Goal: Information Seeking & Learning: Learn about a topic

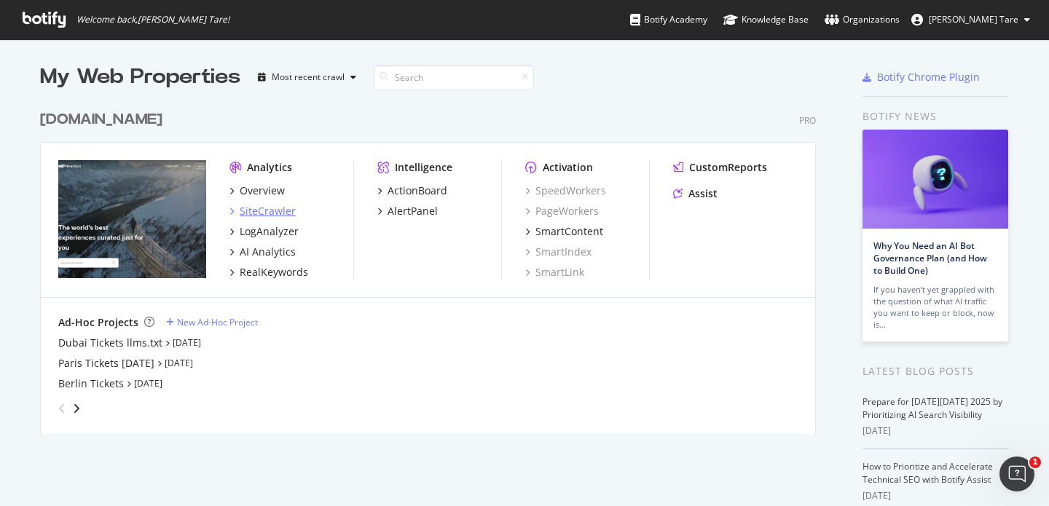
click at [261, 216] on div "SiteCrawler" at bounding box center [268, 211] width 56 height 15
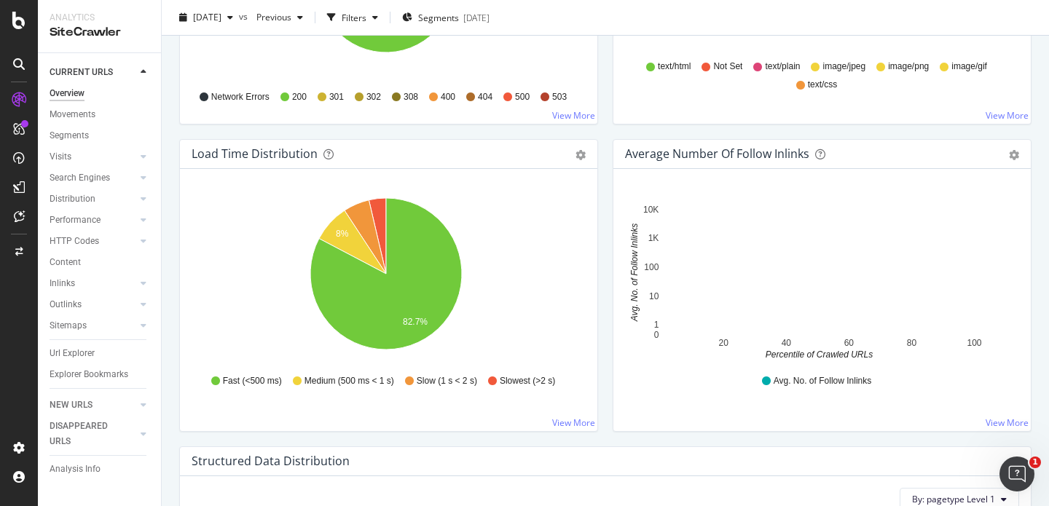
scroll to position [994, 0]
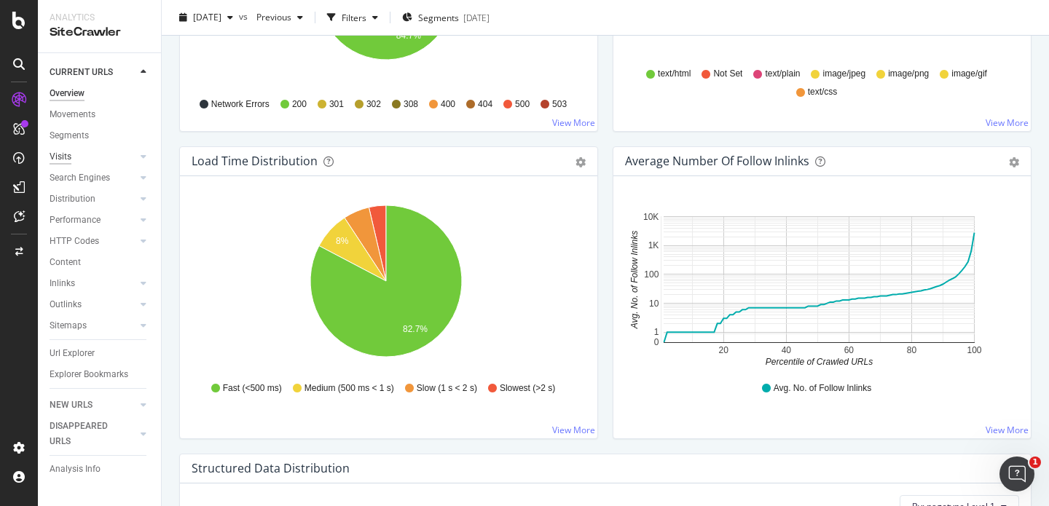
click at [65, 156] on div "Visits" at bounding box center [61, 156] width 22 height 15
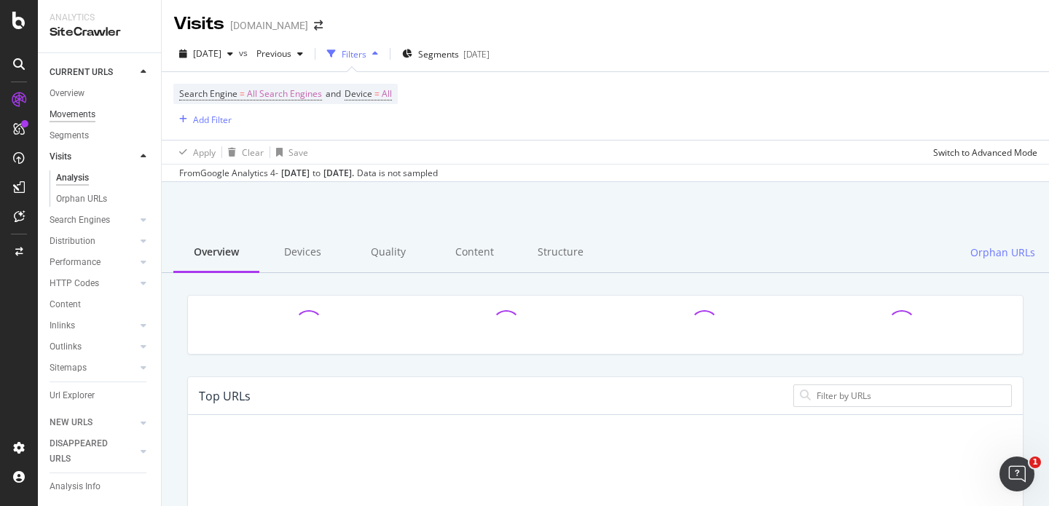
click at [87, 107] on div "Movements" at bounding box center [73, 114] width 46 height 15
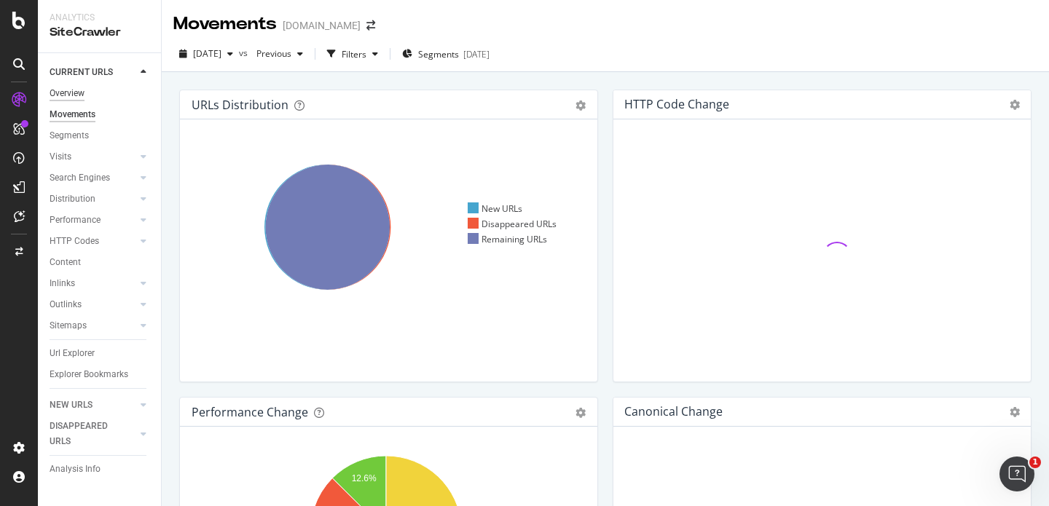
click at [79, 96] on div "Overview" at bounding box center [67, 93] width 35 height 15
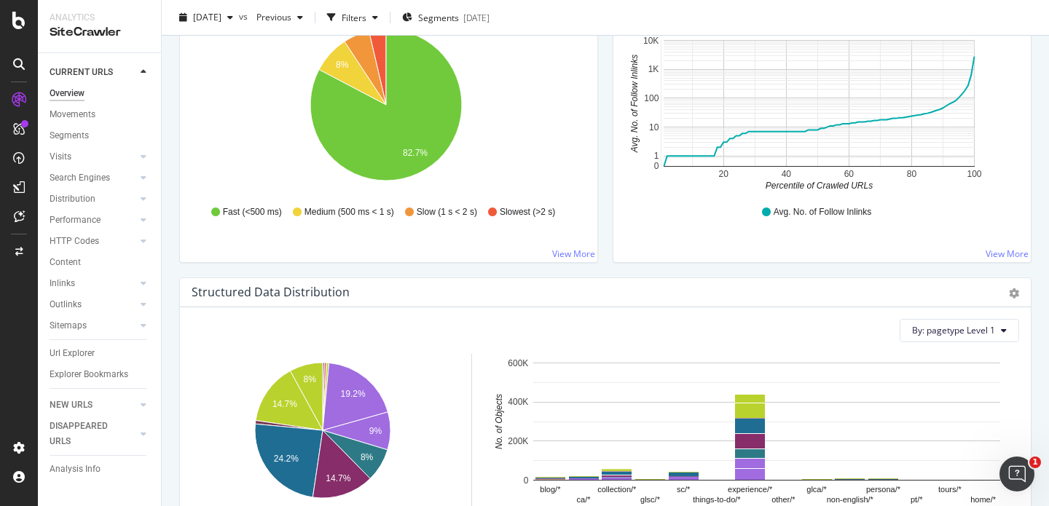
scroll to position [1607, 0]
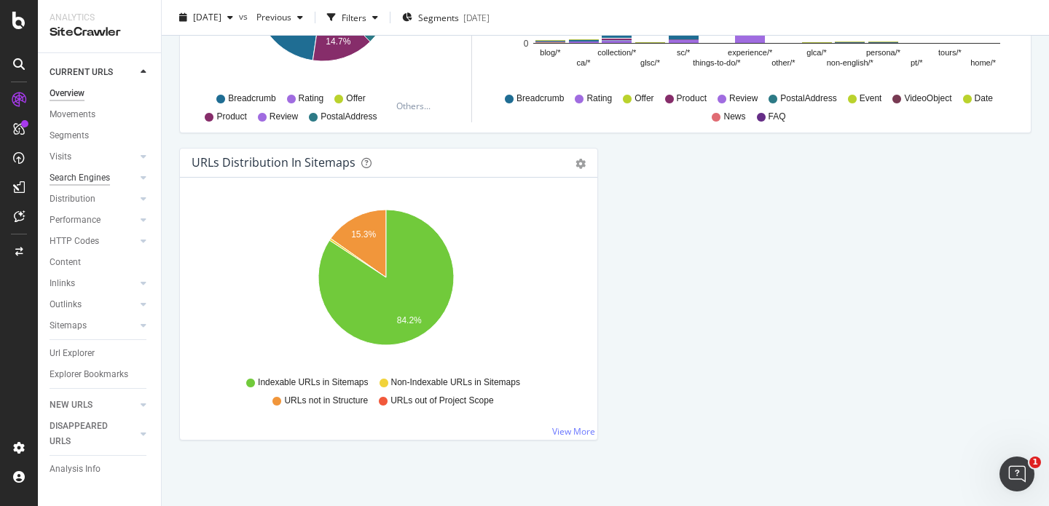
click at [69, 176] on div "Search Engines" at bounding box center [80, 178] width 60 height 15
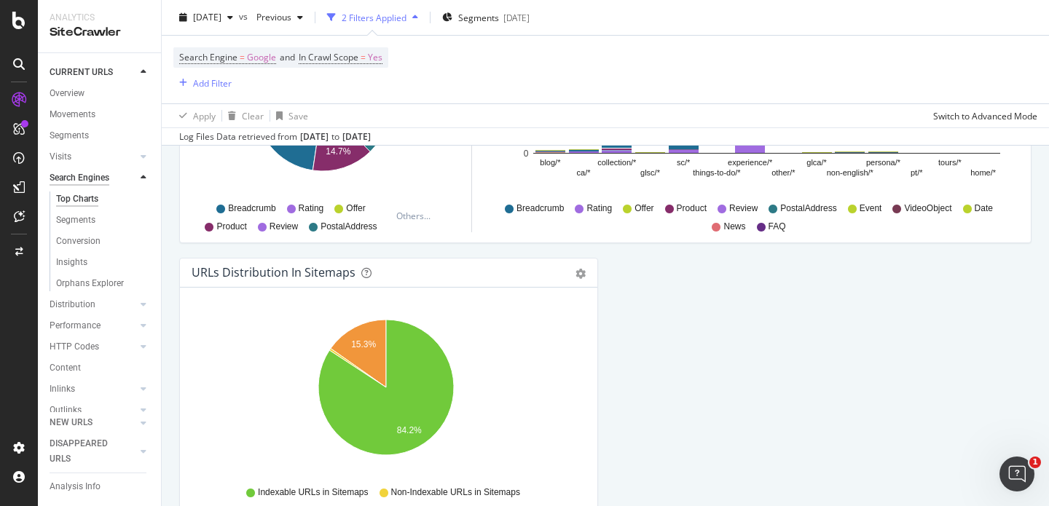
scroll to position [1718, 0]
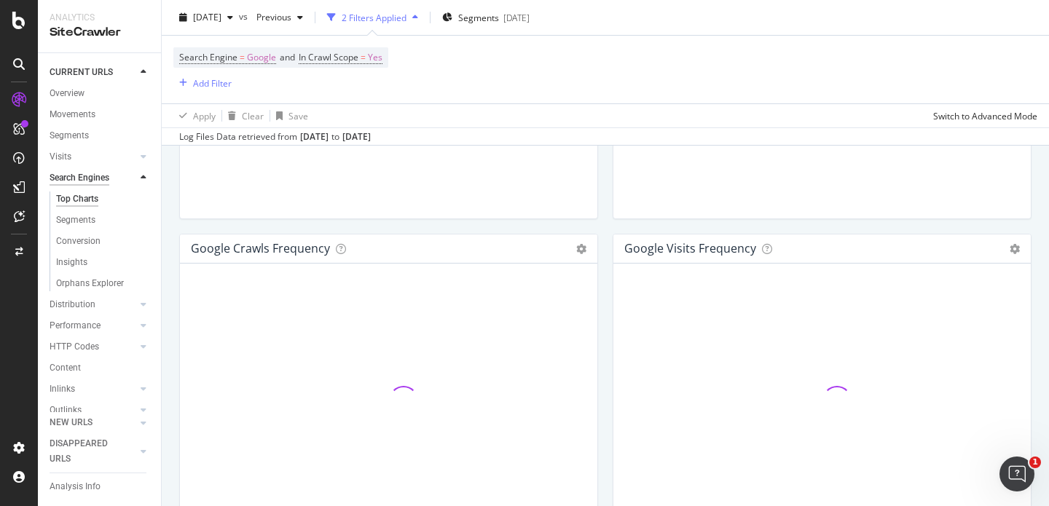
click at [72, 183] on div "Search Engines" at bounding box center [80, 178] width 60 height 15
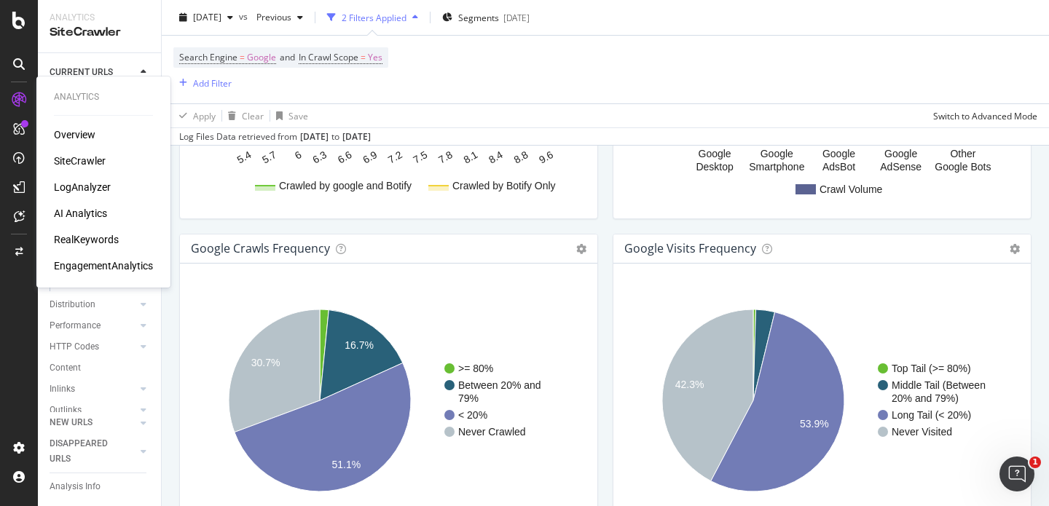
click at [79, 190] on div "LogAnalyzer" at bounding box center [82, 187] width 57 height 15
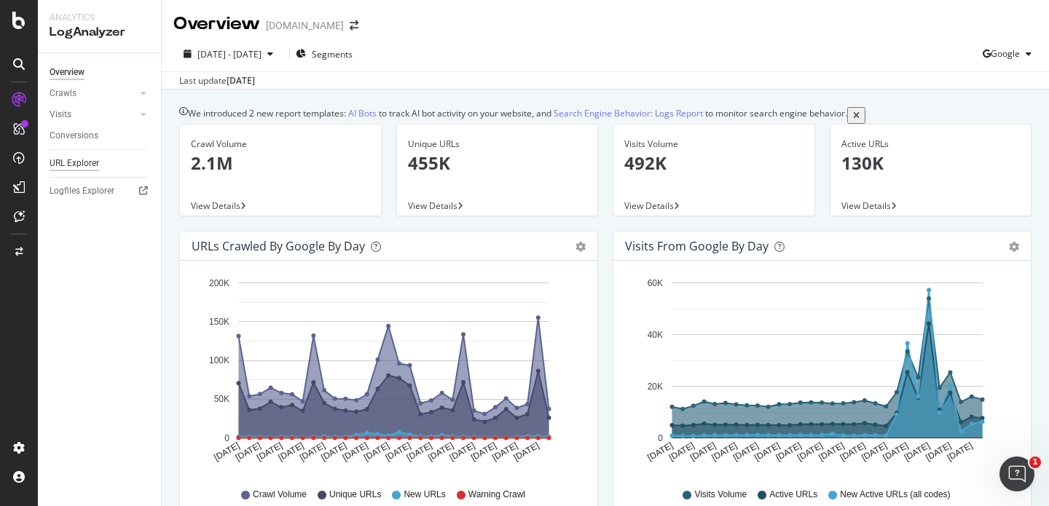
click at [89, 168] on div "URL Explorer" at bounding box center [75, 163] width 50 height 15
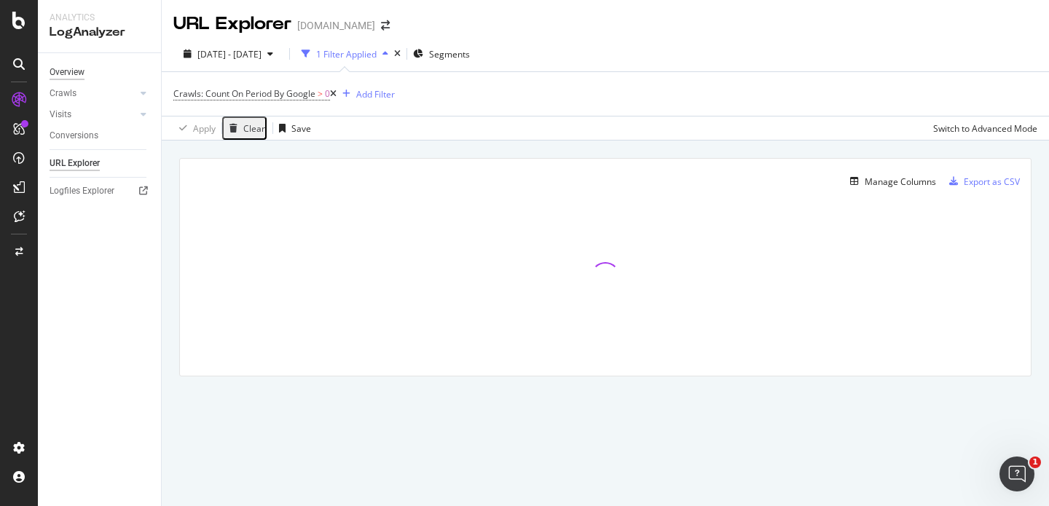
click at [55, 79] on div "Overview" at bounding box center [67, 72] width 35 height 15
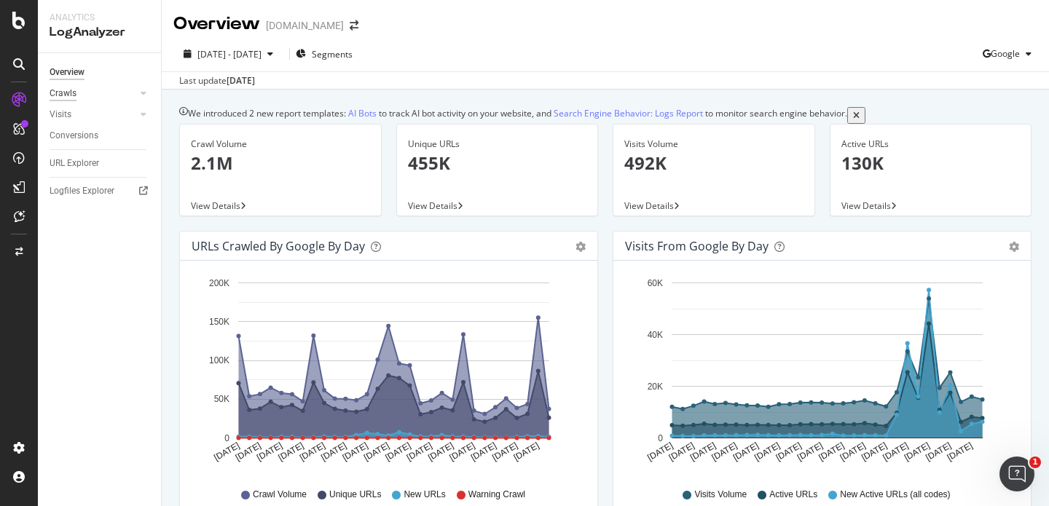
click at [58, 98] on div "Crawls" at bounding box center [63, 93] width 27 height 15
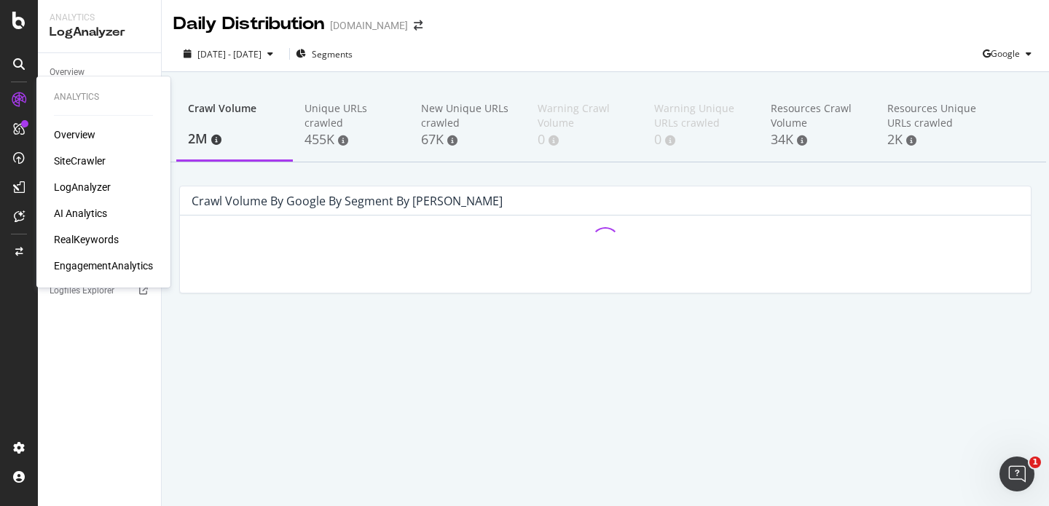
click at [79, 155] on div "SiteCrawler" at bounding box center [80, 161] width 52 height 15
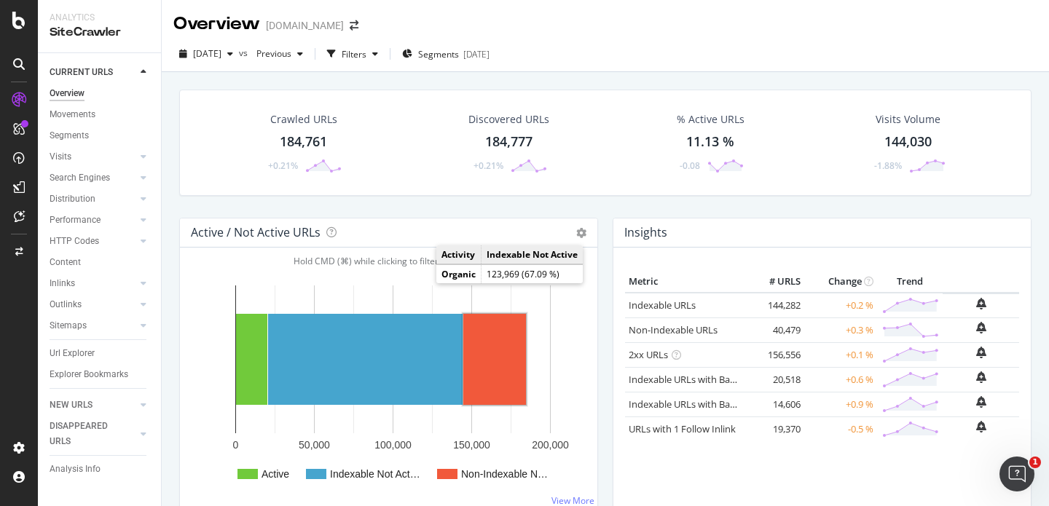
click at [507, 339] on rect "A chart." at bounding box center [494, 359] width 63 height 91
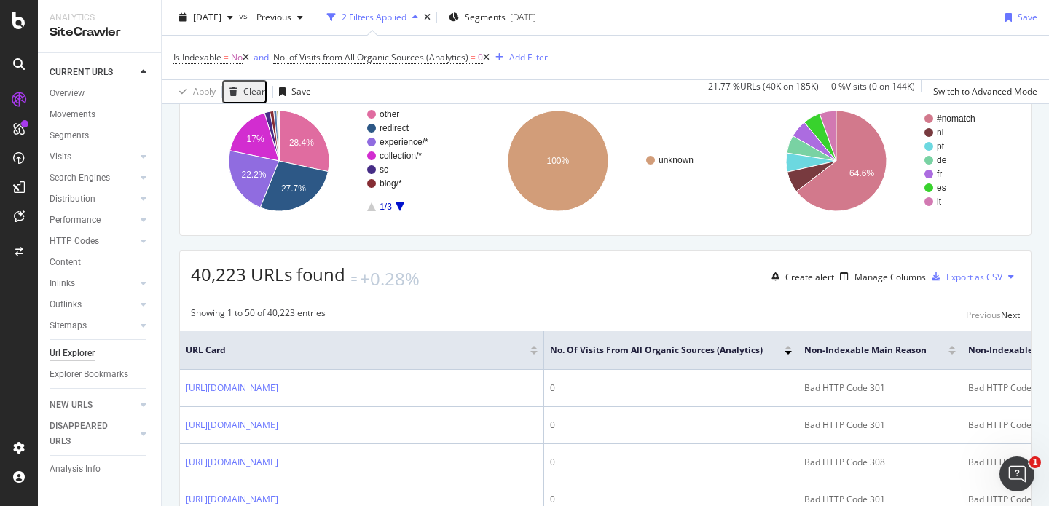
scroll to position [144, 0]
click at [490, 57] on icon at bounding box center [486, 57] width 7 height 9
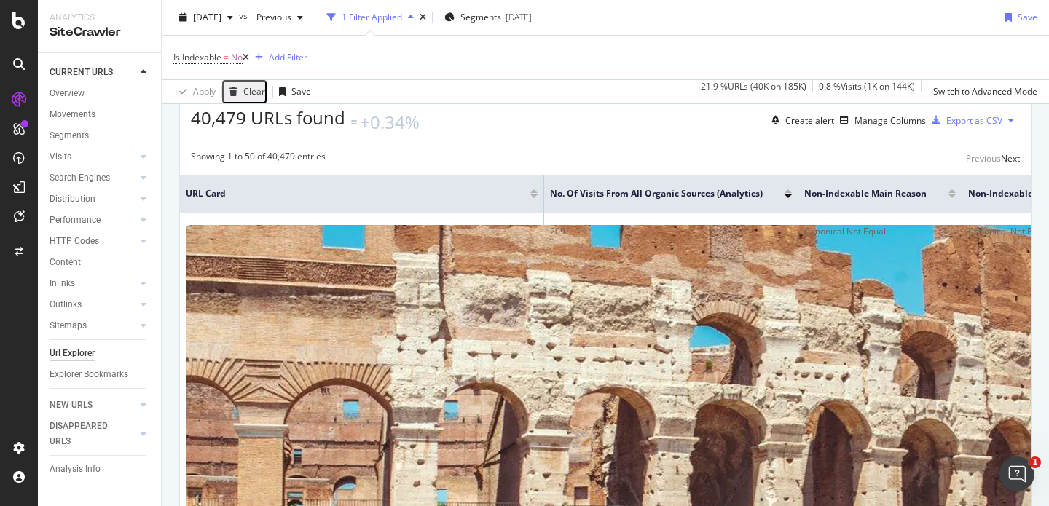
scroll to position [299, 0]
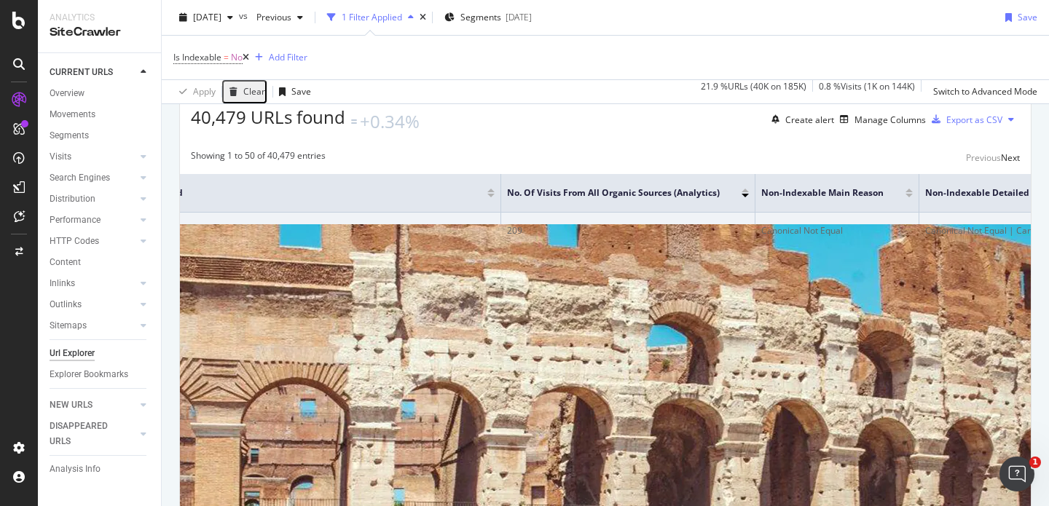
scroll to position [0, 0]
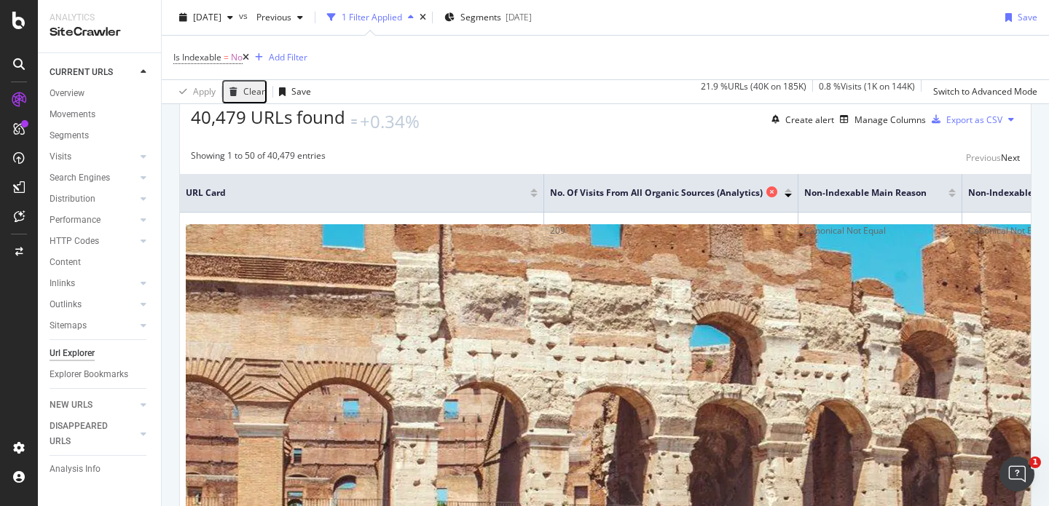
click at [767, 197] on icon at bounding box center [772, 192] width 11 height 11
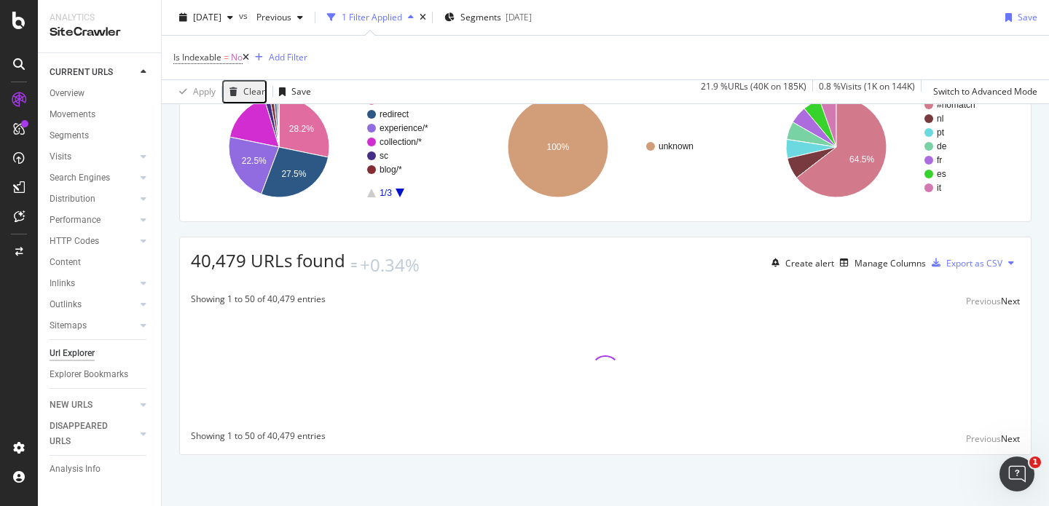
scroll to position [467, 0]
